Goal: Navigation & Orientation: Find specific page/section

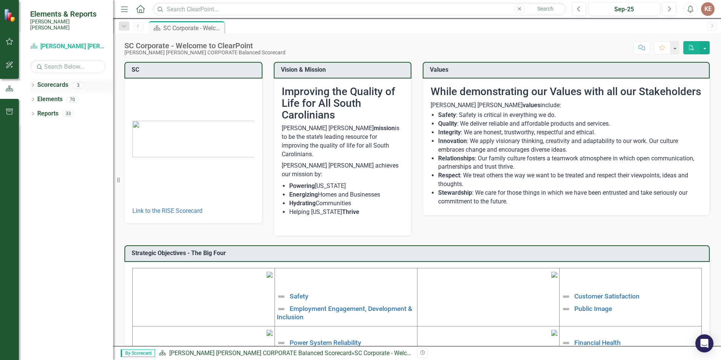
click at [34, 83] on icon at bounding box center [33, 84] width 2 height 3
click at [43, 95] on link "[PERSON_NAME] [PERSON_NAME] CORPORATE Balanced Scorecard" at bounding box center [77, 99] width 72 height 9
click at [44, 95] on link "[PERSON_NAME] [PERSON_NAME] CORPORATE Balanced Scorecard" at bounding box center [77, 99] width 72 height 9
click at [37, 97] on icon "Dropdown" at bounding box center [37, 99] width 6 height 5
click at [58, 109] on link "ERM" at bounding box center [81, 113] width 64 height 9
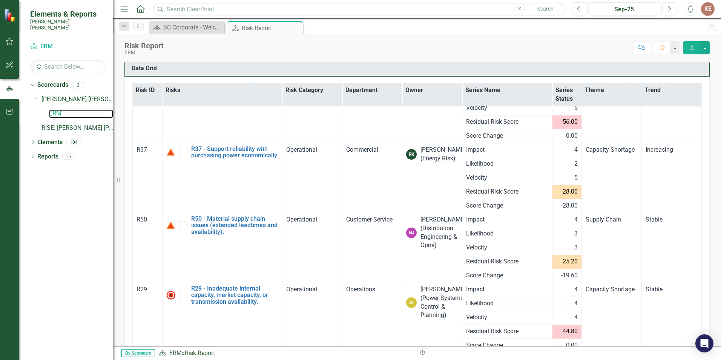
scroll to position [103, 0]
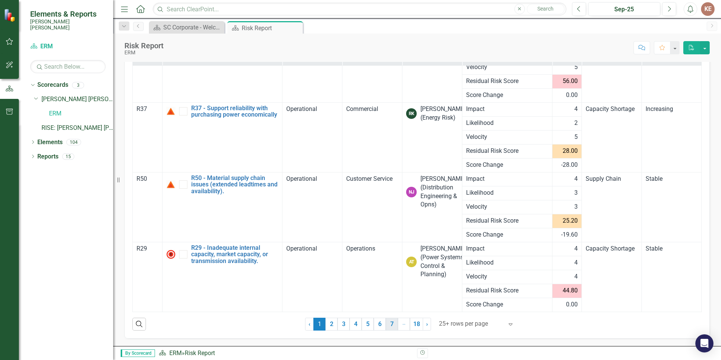
click at [390, 326] on link "7" at bounding box center [392, 324] width 12 height 13
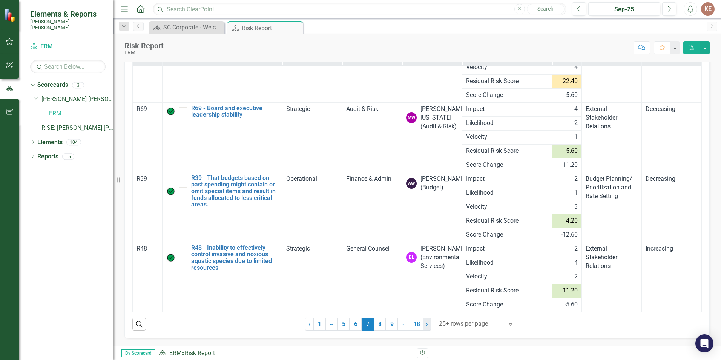
click at [426, 322] on span "›" at bounding box center [427, 323] width 2 height 7
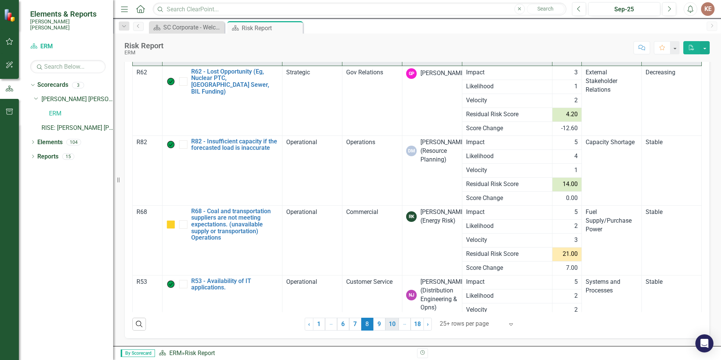
click at [392, 327] on link "10" at bounding box center [391, 324] width 13 height 13
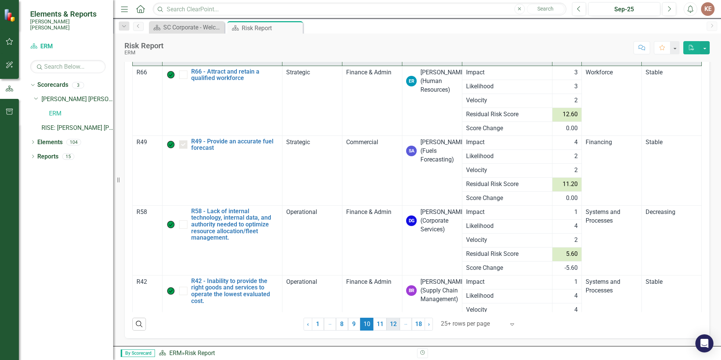
click at [390, 321] on link "12" at bounding box center [393, 324] width 13 height 13
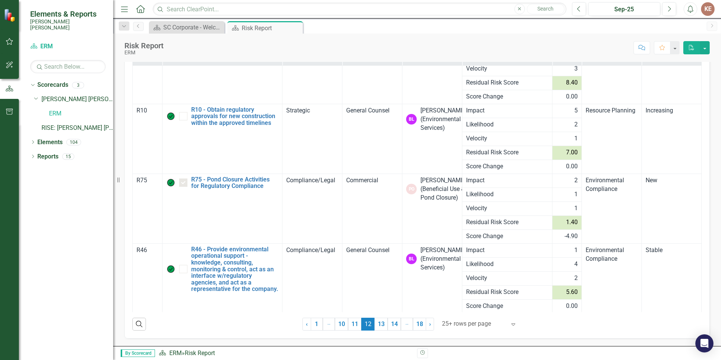
scroll to position [103, 0]
click at [377, 321] on link "13" at bounding box center [381, 324] width 13 height 13
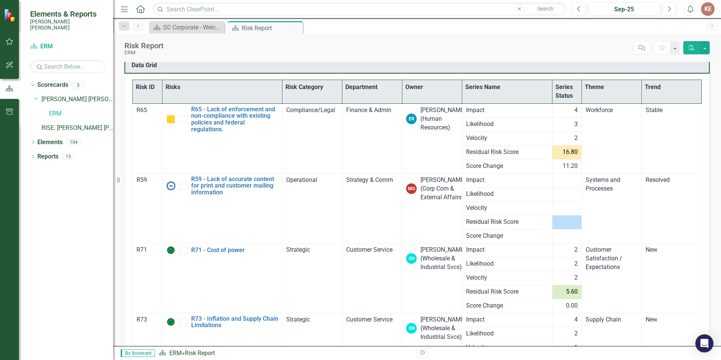
scroll to position [27, 0]
